Goal: Task Accomplishment & Management: Manage account settings

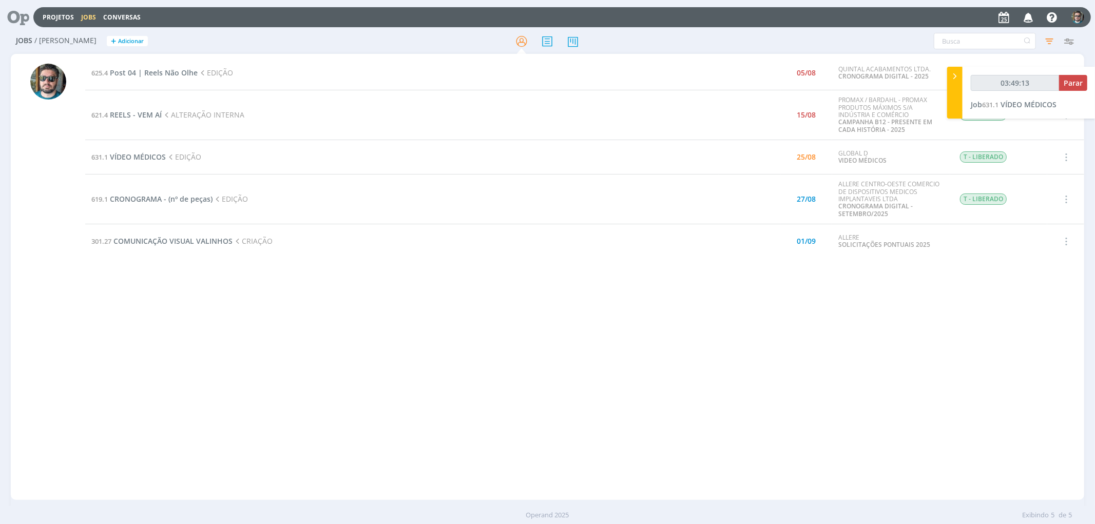
type input "03:49:14"
click at [1073, 86] on span "Parar" at bounding box center [1072, 83] width 19 height 10
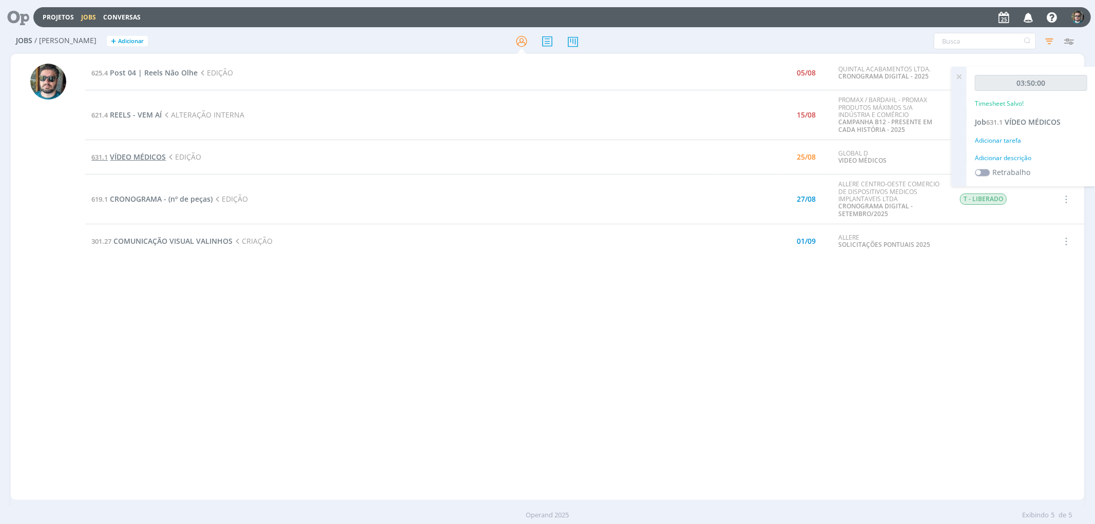
click at [145, 157] on span "VÍDEO MÉDICOS" at bounding box center [138, 157] width 56 height 10
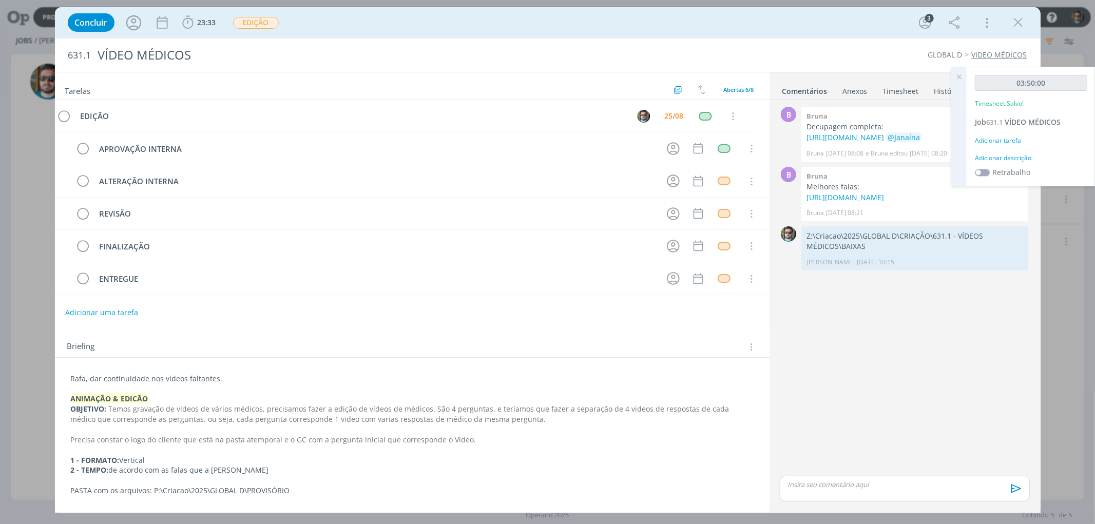
click at [890, 495] on div "dialog" at bounding box center [904, 489] width 249 height 26
click at [893, 471] on div "dialog" at bounding box center [904, 469] width 249 height 26
click at [820, 473] on div "dialog" at bounding box center [904, 469] width 249 height 26
click at [953, 469] on p "Coloquei mais três vídeos na mesma pasta!" at bounding box center [904, 464] width 233 height 9
click at [925, 465] on p "Coloquei mais três vídeos na mesma pasta! Ao todo são 7 versões, com dois médic…" at bounding box center [904, 468] width 233 height 19
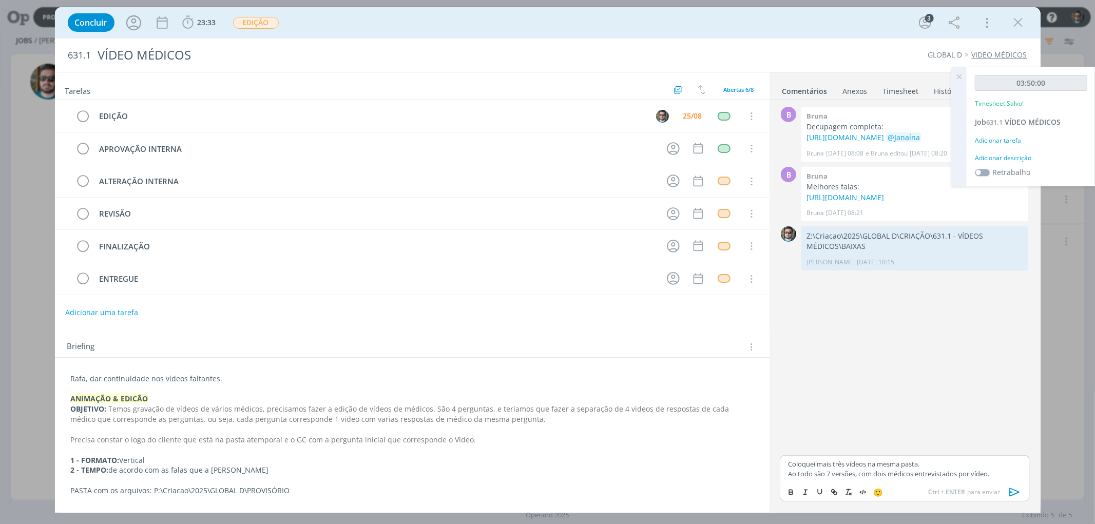
click at [1010, 489] on icon "dialog" at bounding box center [1014, 492] width 10 height 9
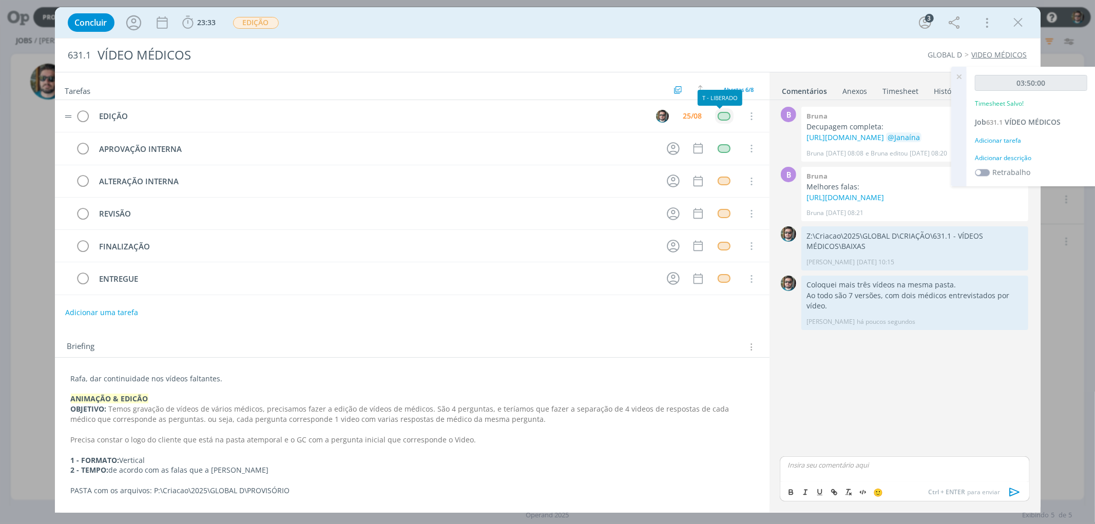
click at [718, 115] on div "dialog" at bounding box center [724, 116] width 13 height 9
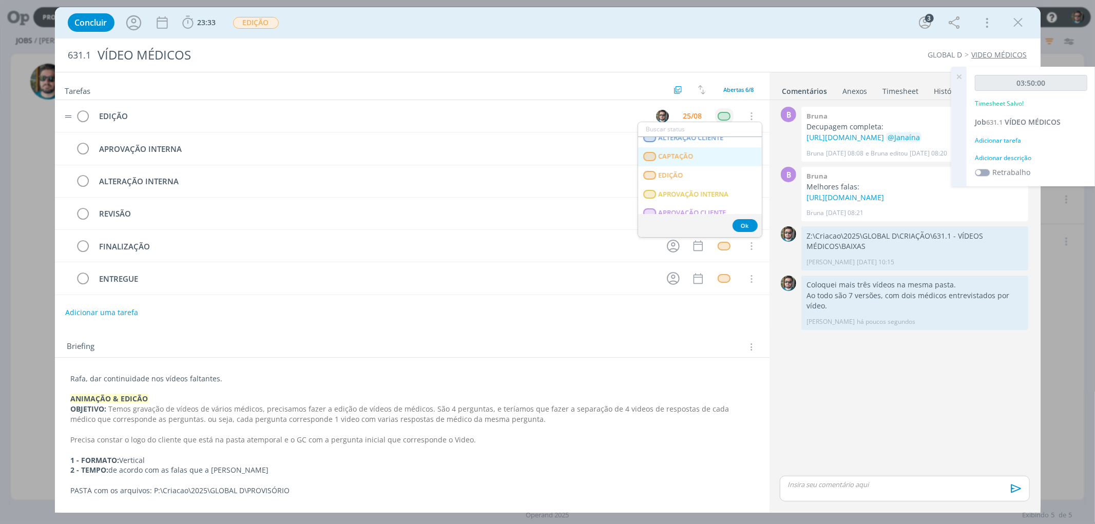
scroll to position [171, 0]
click at [680, 166] on span "APROVAÇÃO INTERNA" at bounding box center [693, 164] width 70 height 8
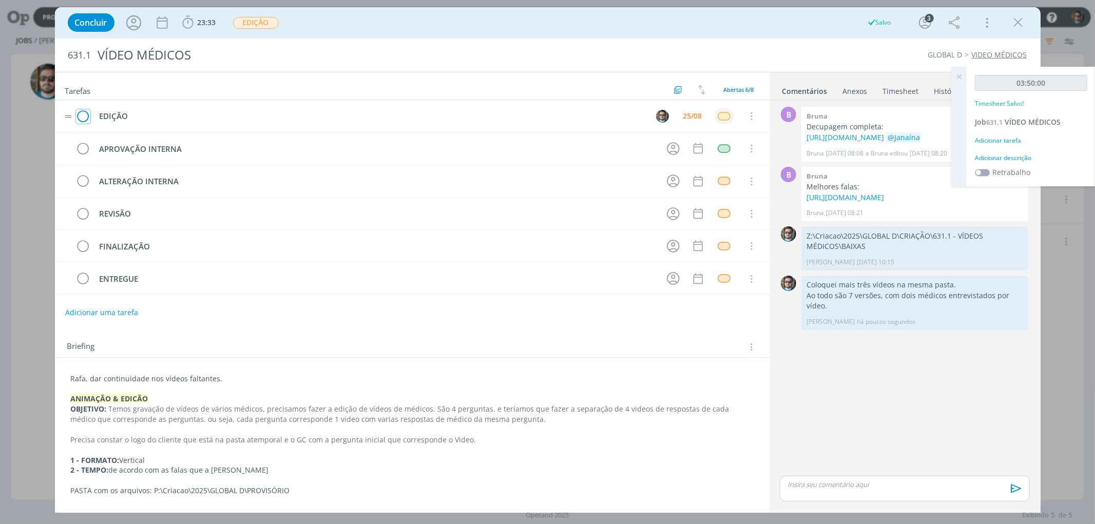
click at [85, 117] on icon "dialog" at bounding box center [83, 116] width 14 height 15
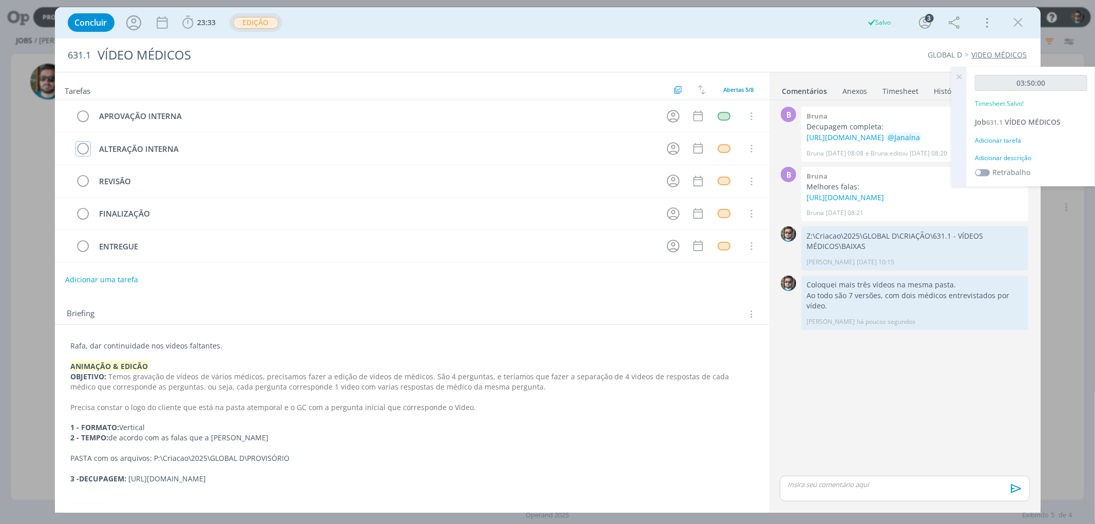
click at [259, 23] on span "EDIÇÃO" at bounding box center [256, 23] width 46 height 12
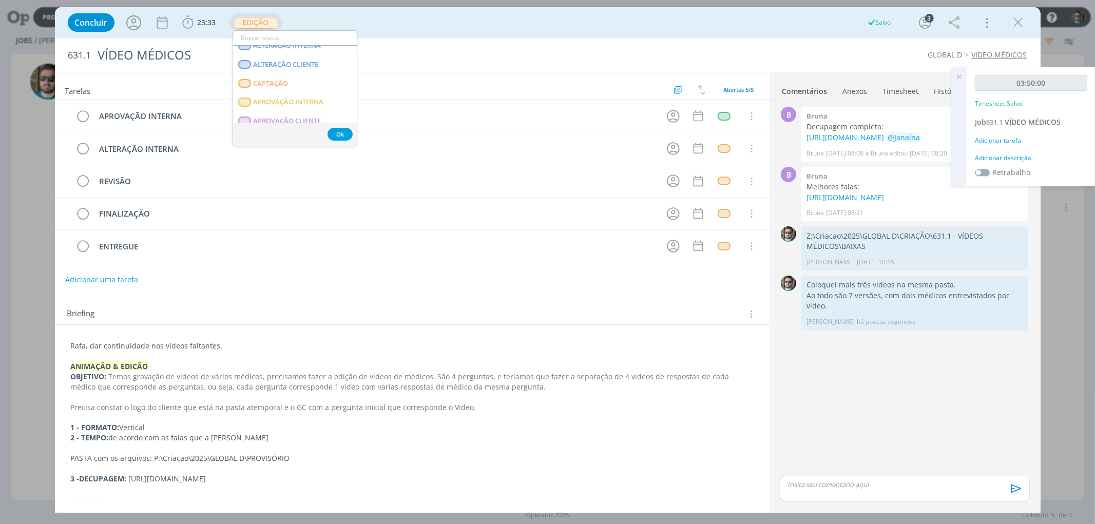
scroll to position [114, 0]
click at [290, 92] on span "APROVAÇÃO INTERNA" at bounding box center [288, 91] width 70 height 8
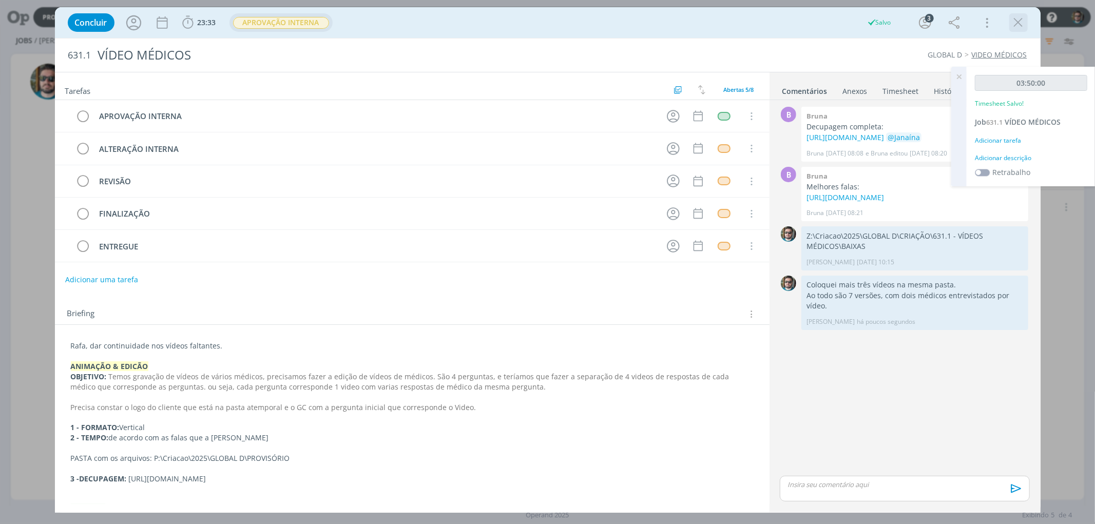
click at [1019, 23] on icon "dialog" at bounding box center [1018, 22] width 15 height 15
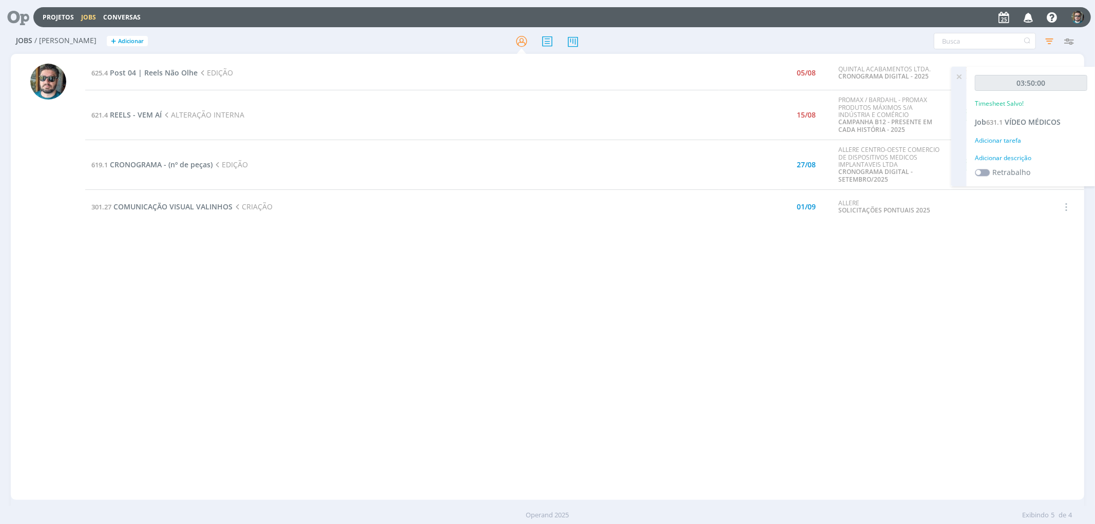
click at [398, 310] on div "625.4 Post 04 | Reels Não Olhe EDIÇÃO 05/08 QUINTAL ACABAMENTOS LTDA. CRONOGRAM…" at bounding box center [584, 277] width 998 height 442
click at [961, 75] on icon at bounding box center [958, 77] width 18 height 20
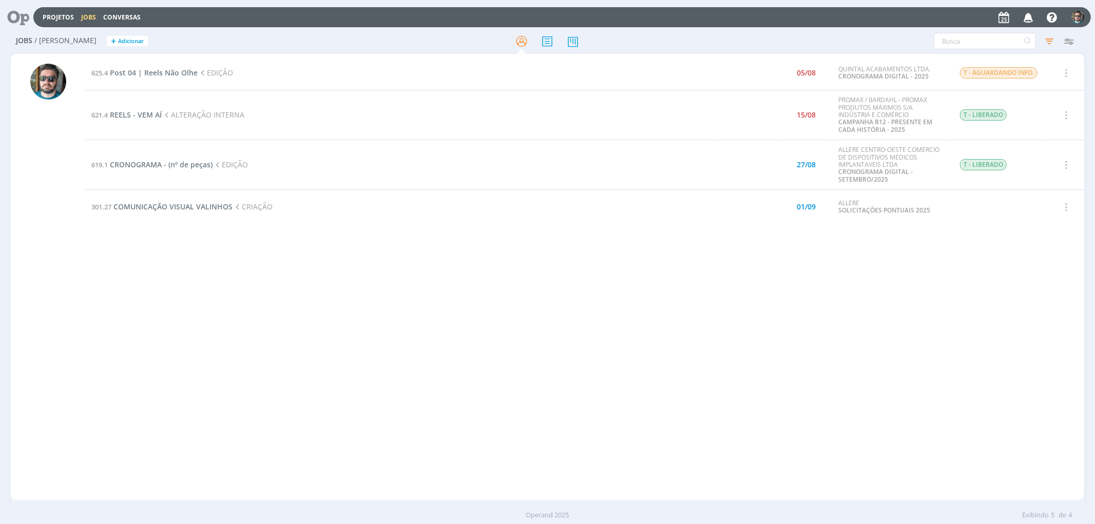
click at [572, 273] on div "625.4 Post 04 | Reels Não Olhe EDIÇÃO 05/08 QUINTAL ACABAMENTOS LTDA. CRONOGRAM…" at bounding box center [584, 277] width 998 height 442
